Goal: Task Accomplishment & Management: Manage account settings

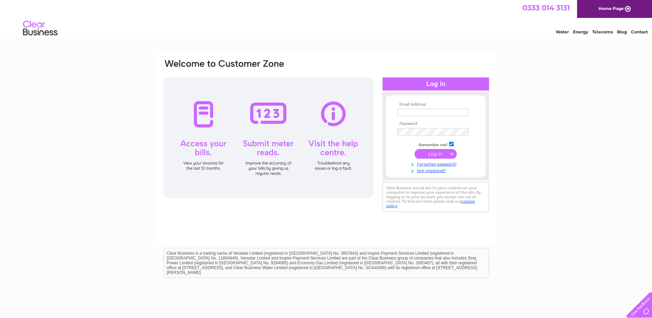
click at [401, 112] on input "text" at bounding box center [433, 113] width 71 height 8
type input "[EMAIL_ADDRESS][DOMAIN_NAME]"
click at [434, 155] on input "submit" at bounding box center [436, 154] width 42 height 10
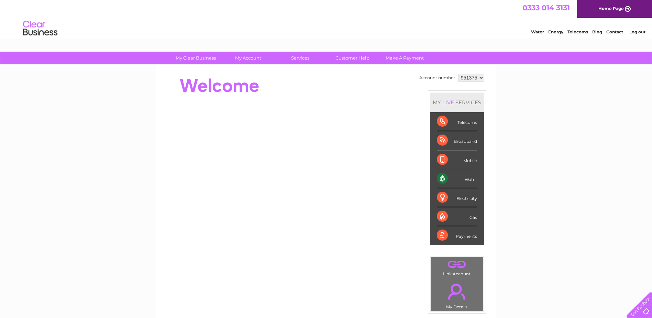
click at [468, 181] on div "Water" at bounding box center [457, 178] width 40 height 19
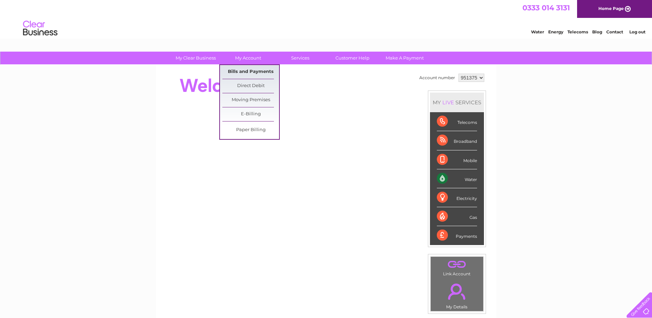
click at [243, 71] on link "Bills and Payments" at bounding box center [251, 72] width 57 height 14
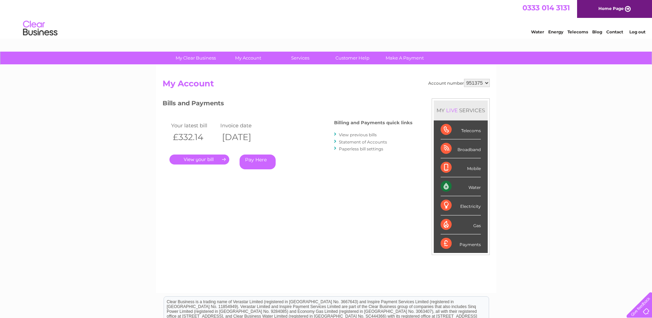
click at [194, 158] on link "." at bounding box center [200, 159] width 60 height 10
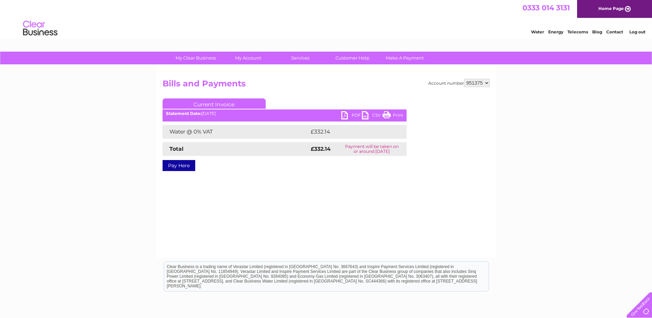
click at [348, 112] on link "PDF" at bounding box center [351, 116] width 21 height 10
